Goal: Task Accomplishment & Management: Use online tool/utility

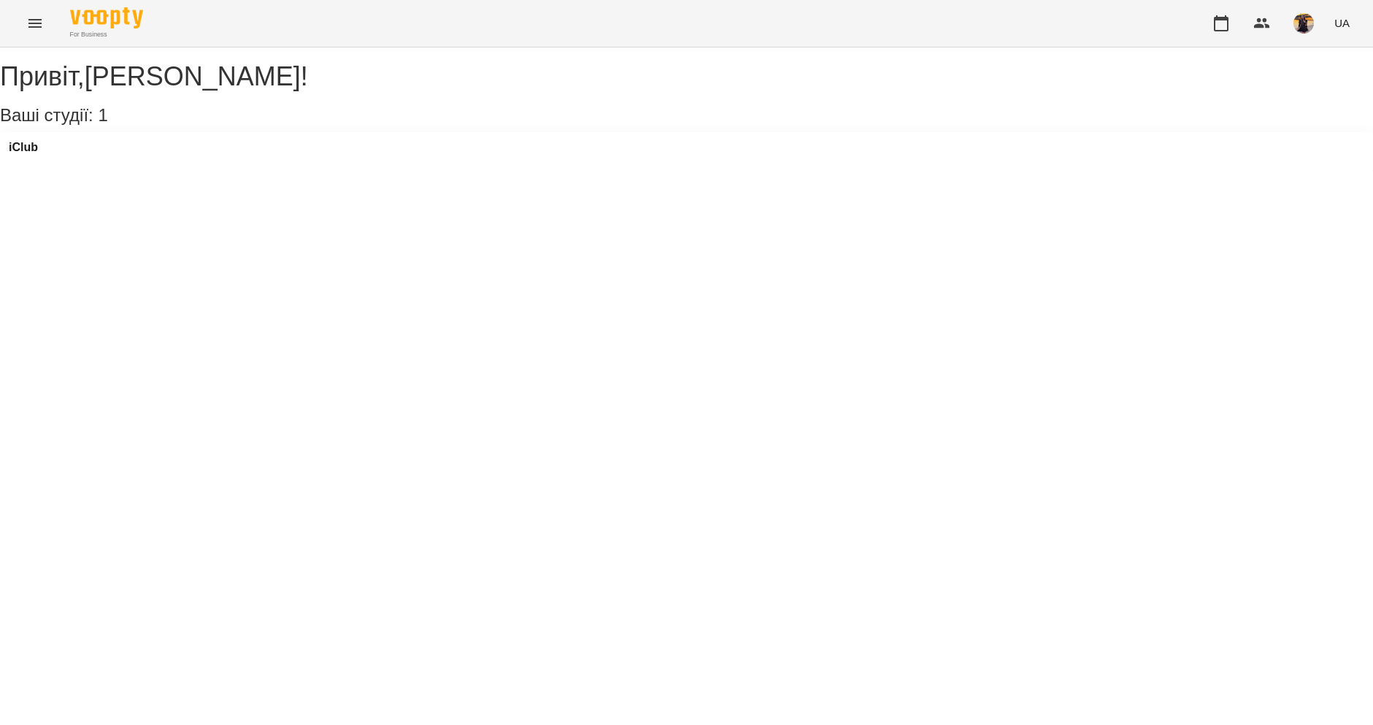
click at [37, 30] on icon "Menu" at bounding box center [35, 24] width 18 height 18
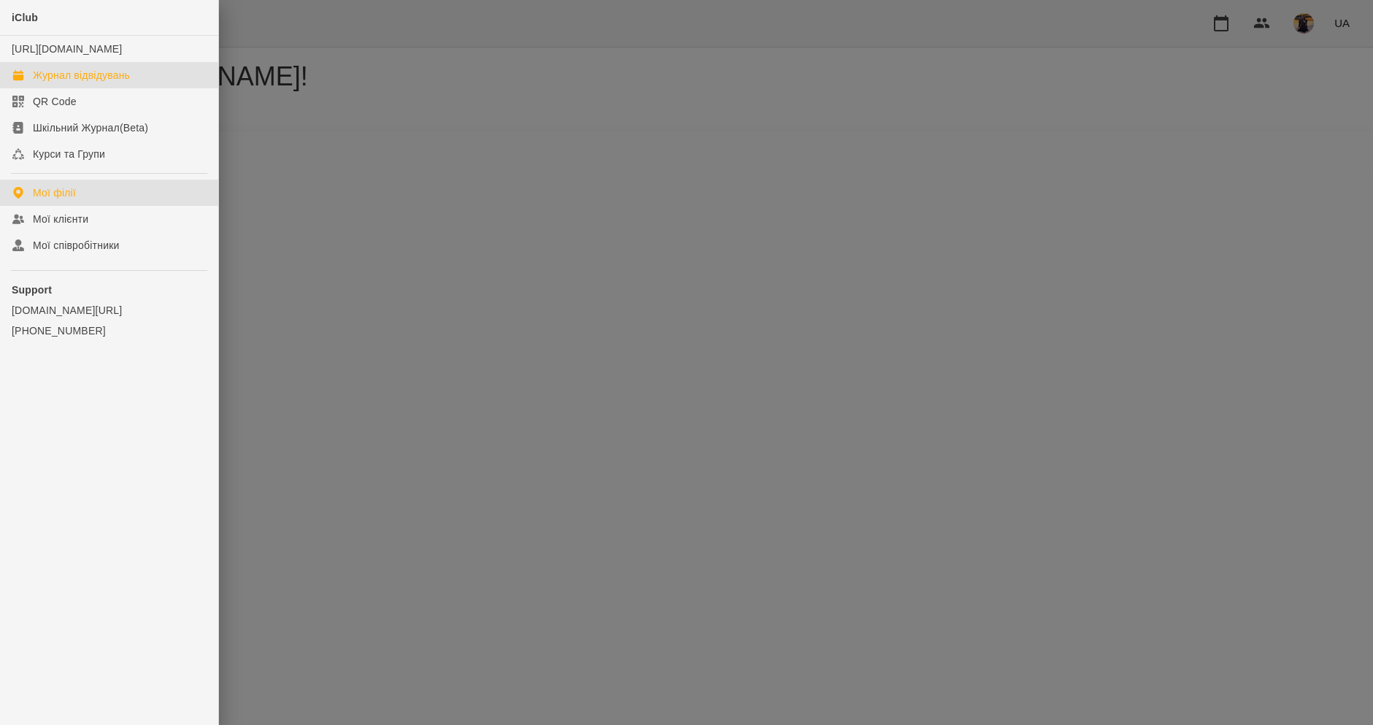
click at [82, 88] on link "Журнал відвідувань" at bounding box center [109, 75] width 218 height 26
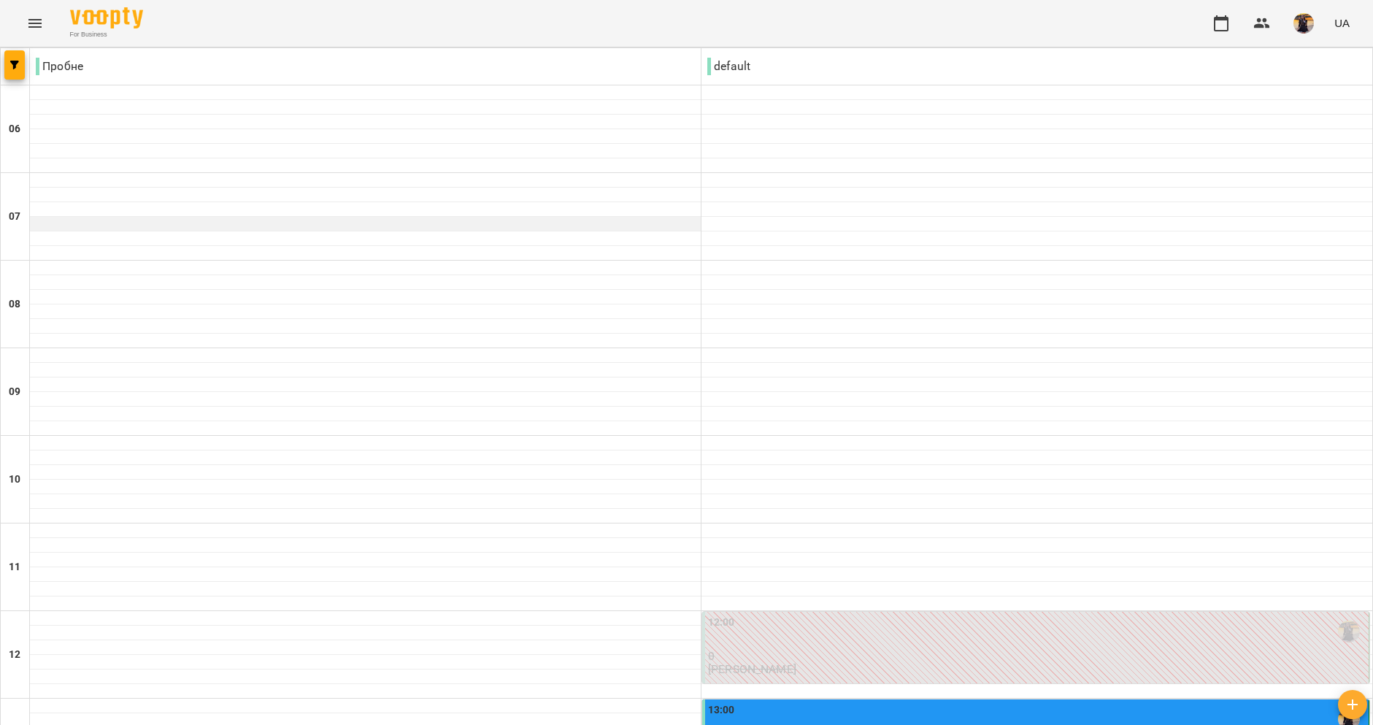
scroll to position [668, 0]
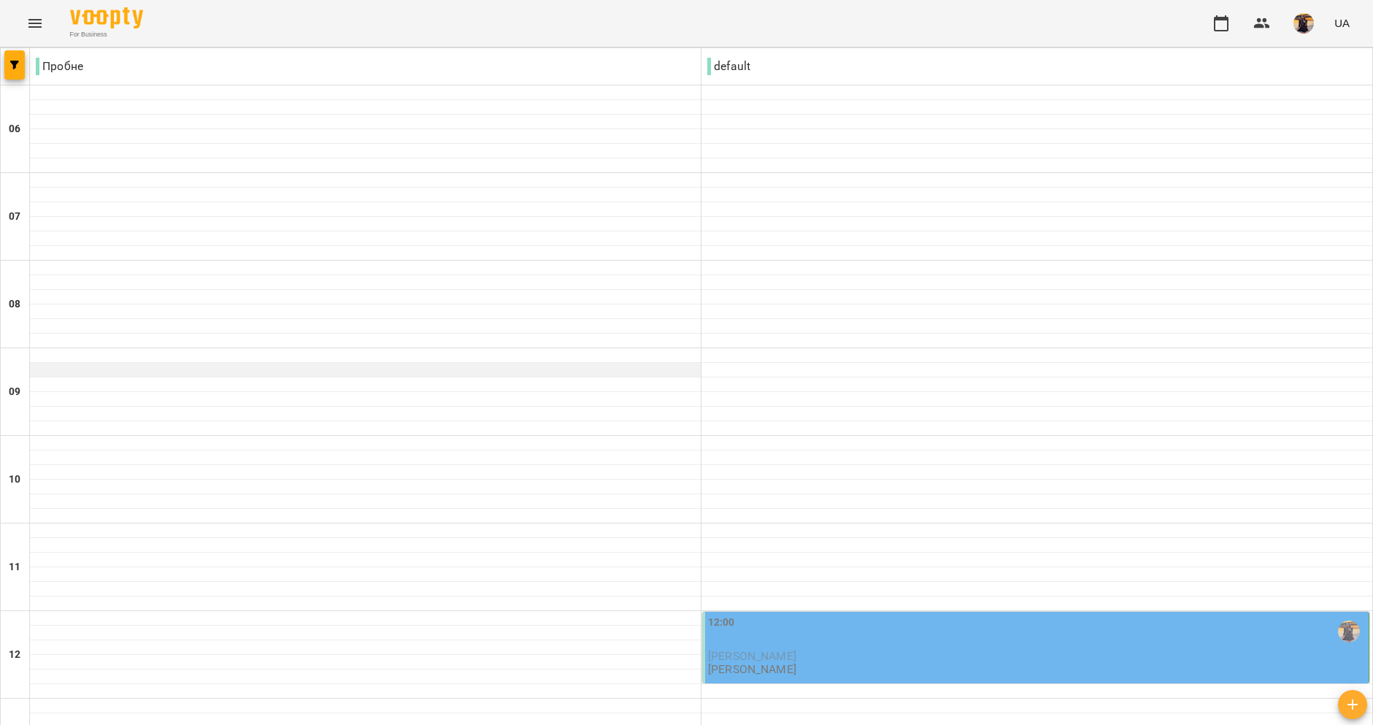
scroll to position [298, 0]
